Goal: Task Accomplishment & Management: Manage account settings

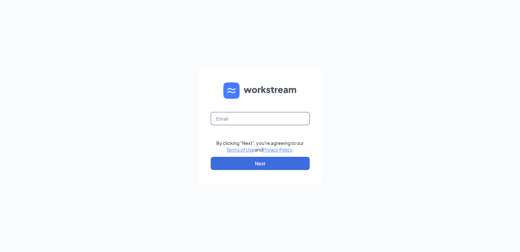
click at [225, 123] on input "text" at bounding box center [259, 118] width 99 height 13
type input "[EMAIL_ADDRESS][DOMAIN_NAME]"
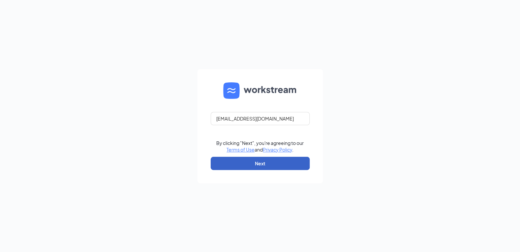
click at [255, 164] on button "Next" at bounding box center [259, 163] width 99 height 13
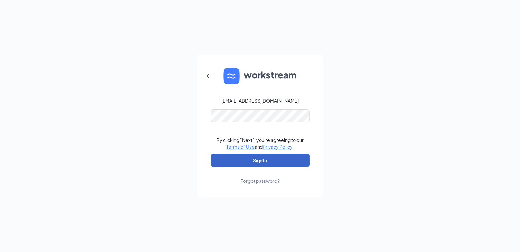
click at [261, 162] on button "Sign In" at bounding box center [259, 160] width 99 height 13
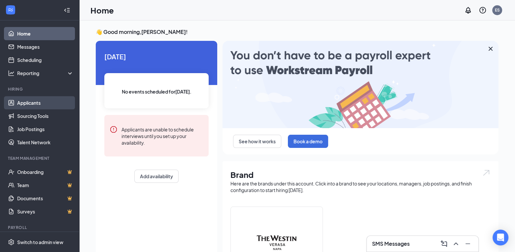
click at [28, 102] on link "Applicants" at bounding box center [45, 102] width 56 height 13
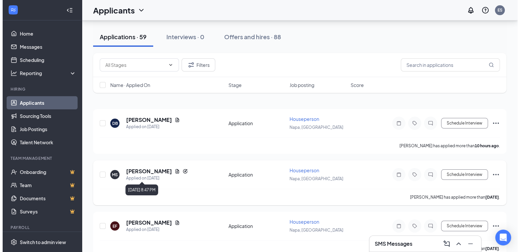
scroll to position [66, 0]
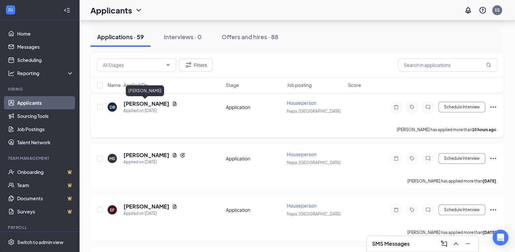
click at [146, 106] on h5 "[PERSON_NAME]" at bounding box center [146, 103] width 46 height 7
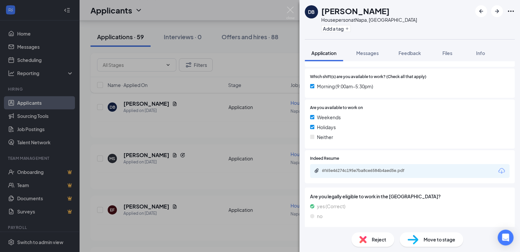
scroll to position [232, 0]
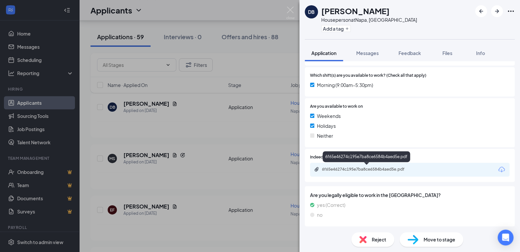
click at [379, 169] on div "6f65e46274c195e7ba8ce6584b4aed5e.pdf" at bounding box center [368, 169] width 92 height 5
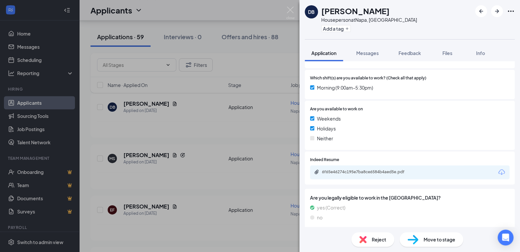
click at [379, 243] on span "Reject" at bounding box center [378, 239] width 15 height 7
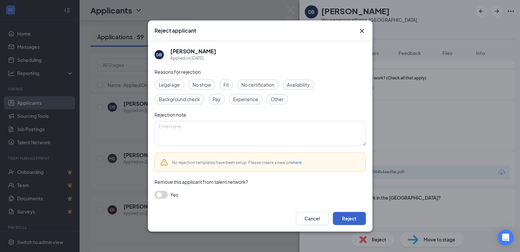
click at [357, 220] on button "Reject" at bounding box center [348, 218] width 33 height 13
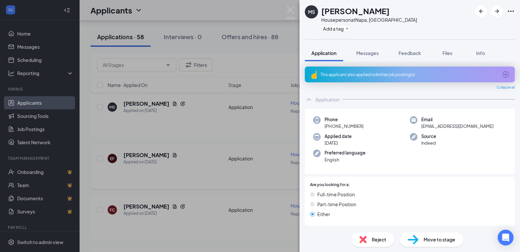
click at [215, 150] on div "MS [PERSON_NAME] Houseperson at [GEOGRAPHIC_DATA], [GEOGRAPHIC_DATA] Add a tag …" at bounding box center [260, 126] width 520 height 252
